Goal: Find specific page/section: Find specific page/section

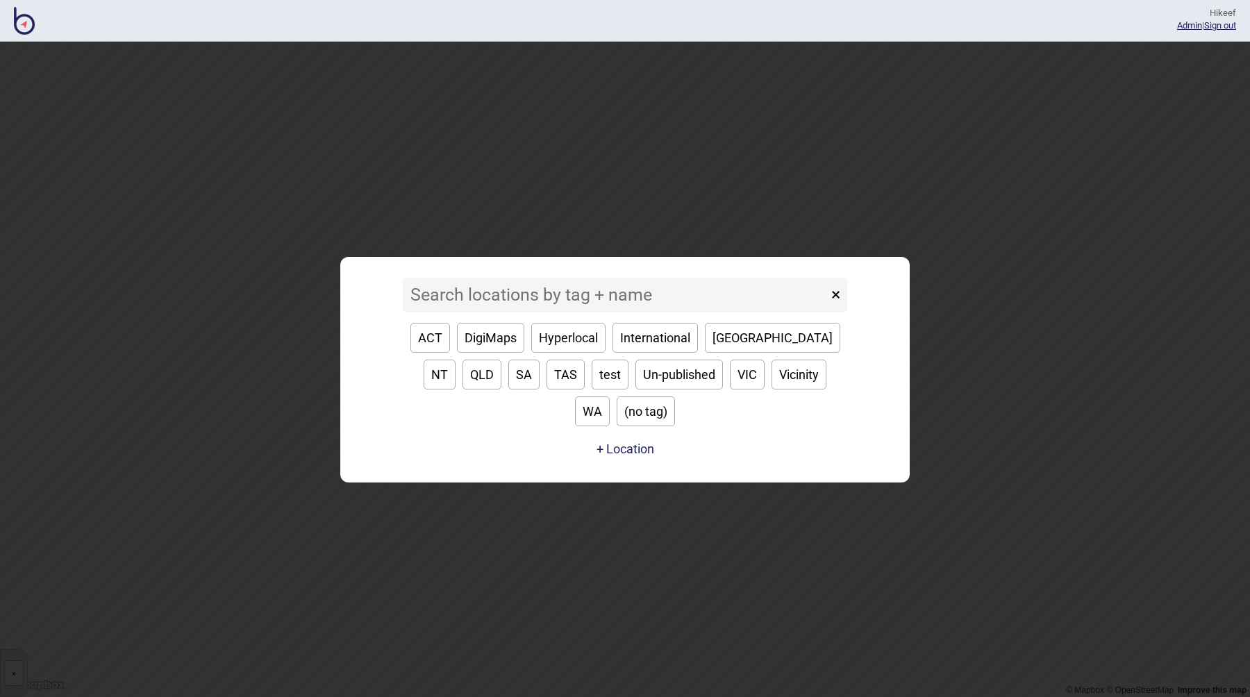
click at [592, 310] on input at bounding box center [615, 295] width 425 height 35
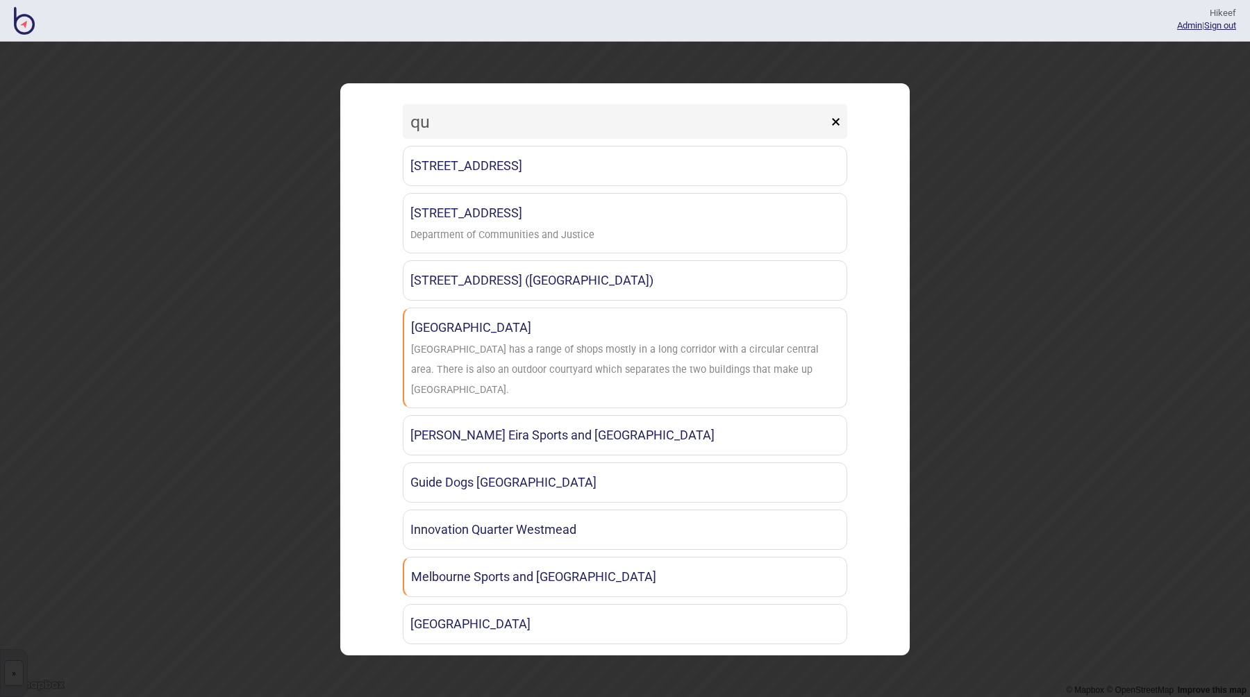
type input "q"
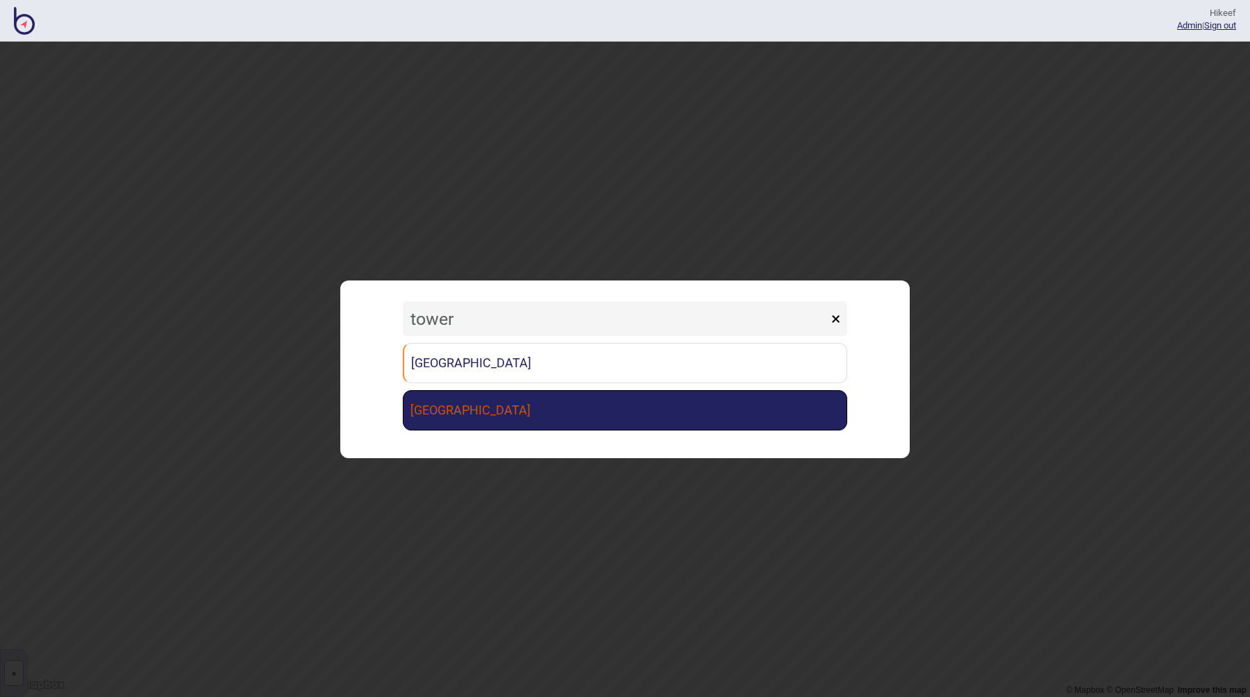
type input "tower"
click at [542, 420] on link "[GEOGRAPHIC_DATA]" at bounding box center [625, 410] width 444 height 40
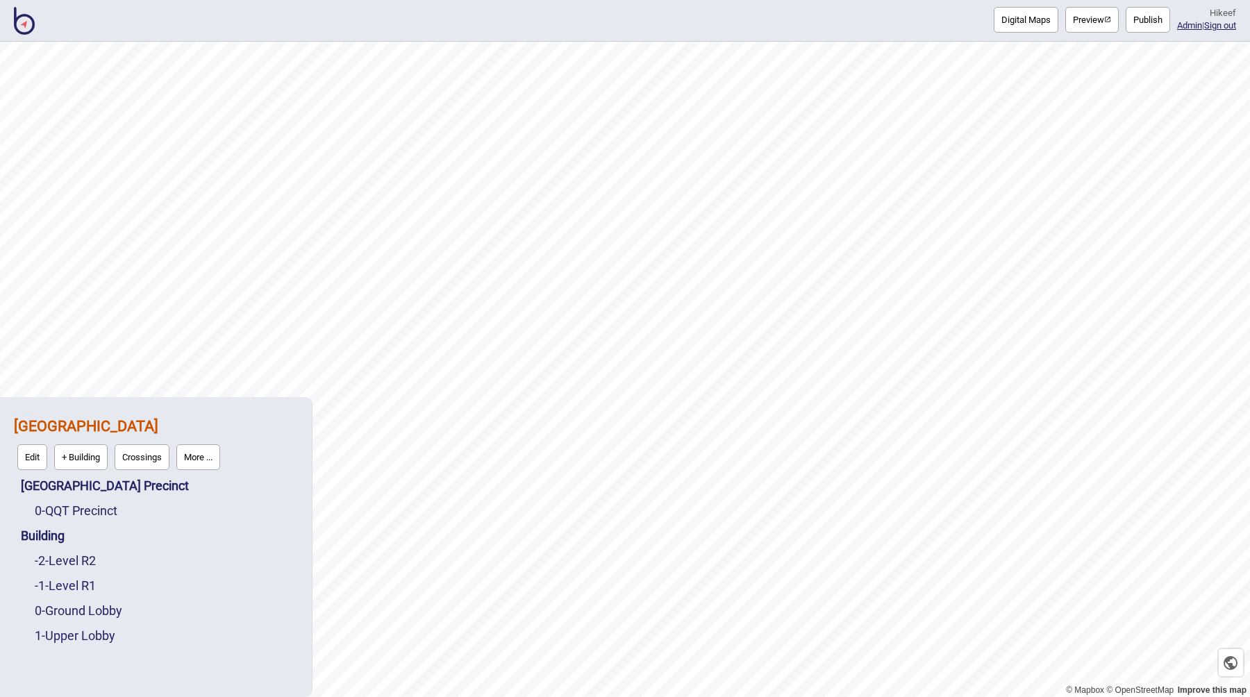
click at [1070, 27] on button "Preview" at bounding box center [1091, 20] width 53 height 26
